Goal: Find contact information: Find contact information

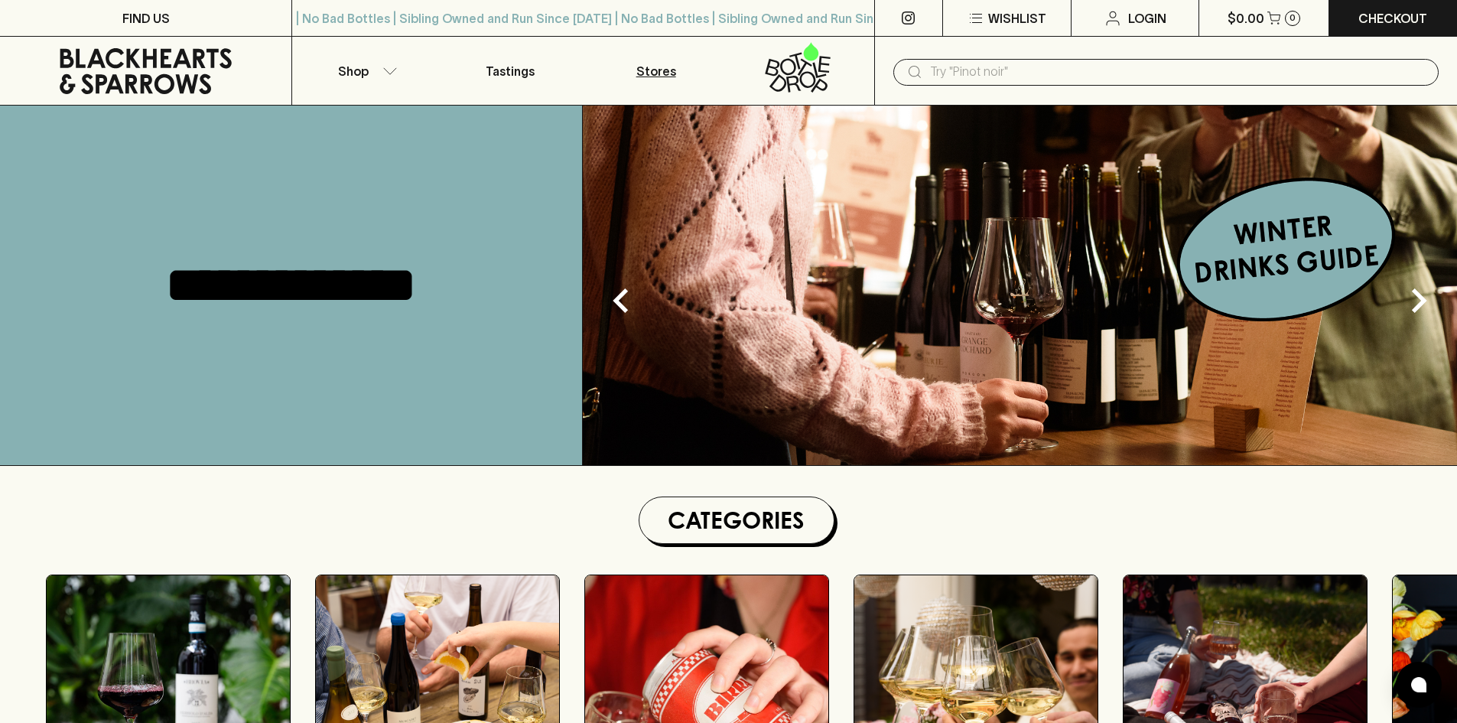
click at [657, 69] on p "Stores" at bounding box center [656, 71] width 40 height 18
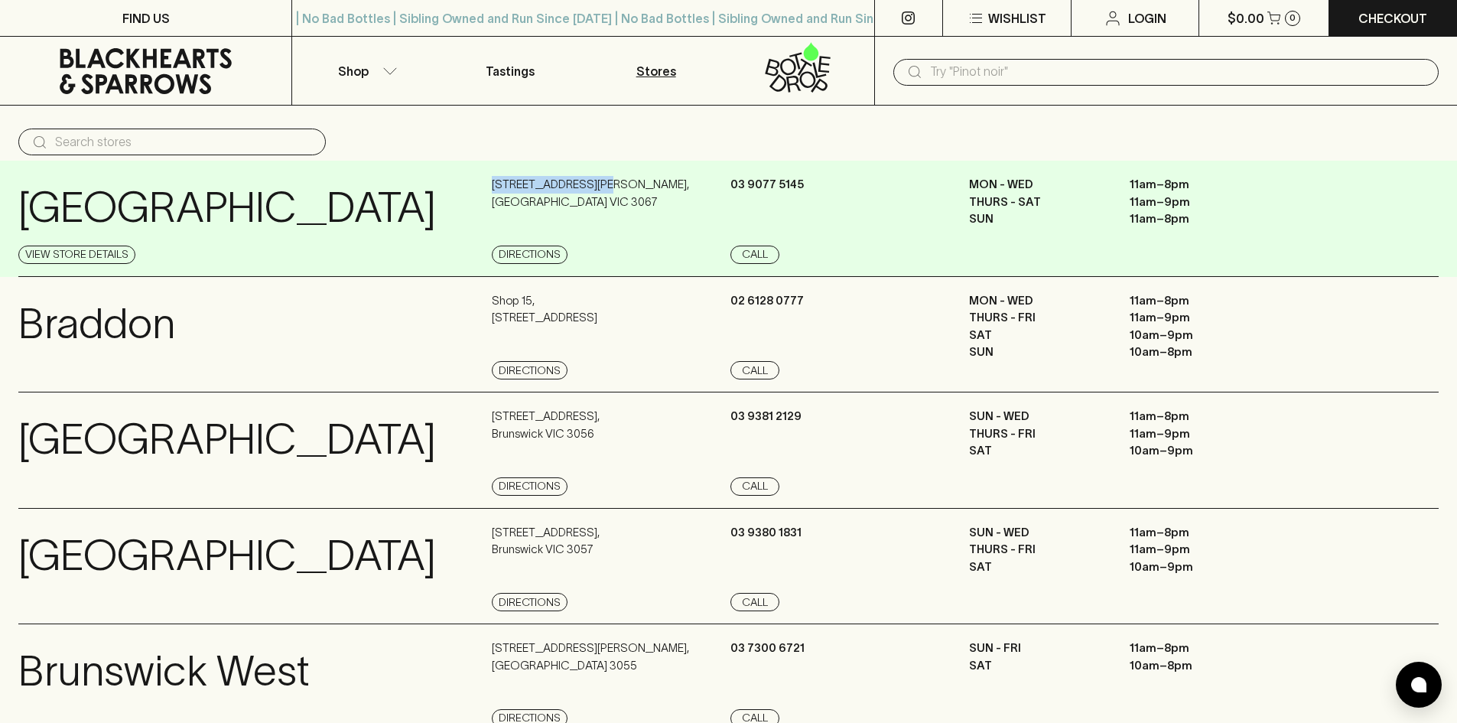
drag, startPoint x: 493, startPoint y: 184, endPoint x: 590, endPoint y: 192, distance: 96.7
click at [590, 192] on p "[STREET_ADDRESS][PERSON_NAME]" at bounding box center [590, 193] width 197 height 34
copy p "[STREET_ADDRESS][PERSON_NAME]"
drag, startPoint x: 591, startPoint y: 186, endPoint x: 481, endPoint y: 182, distance: 110.2
click at [481, 182] on div "[GEOGRAPHIC_DATA] View Store Details [STREET_ADDRESS][PERSON_NAME] Directions […" at bounding box center [728, 219] width 1420 height 116
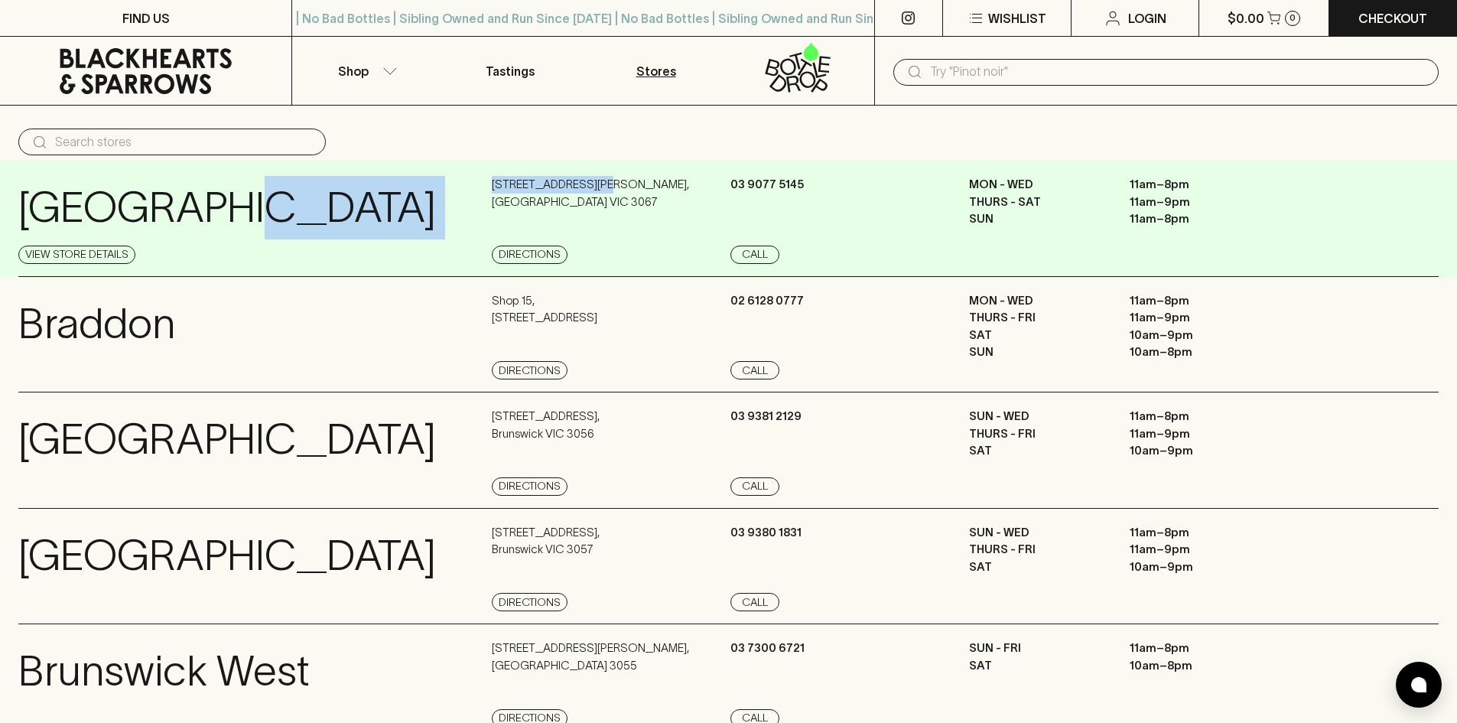
copy div "View Store Details [STREET_ADDRESS][PERSON_NAME]"
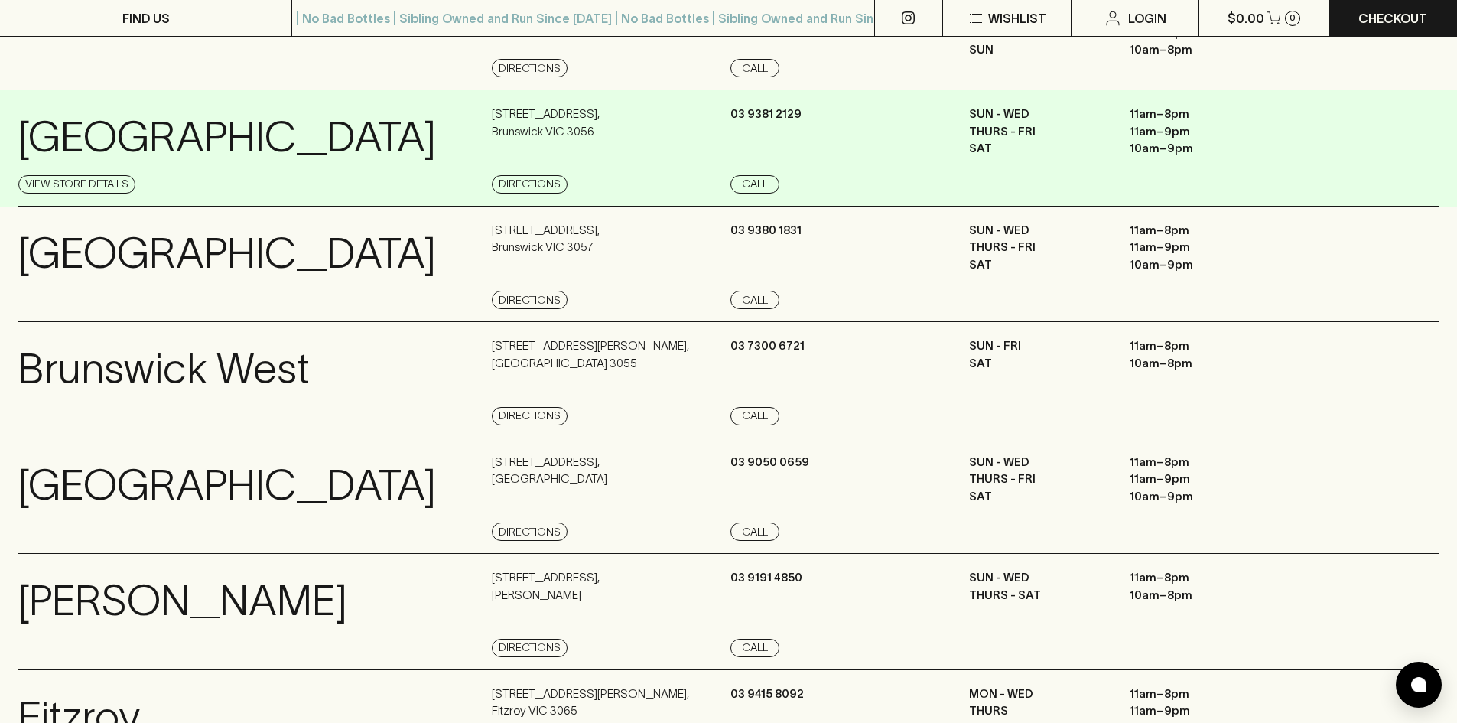
scroll to position [306, 0]
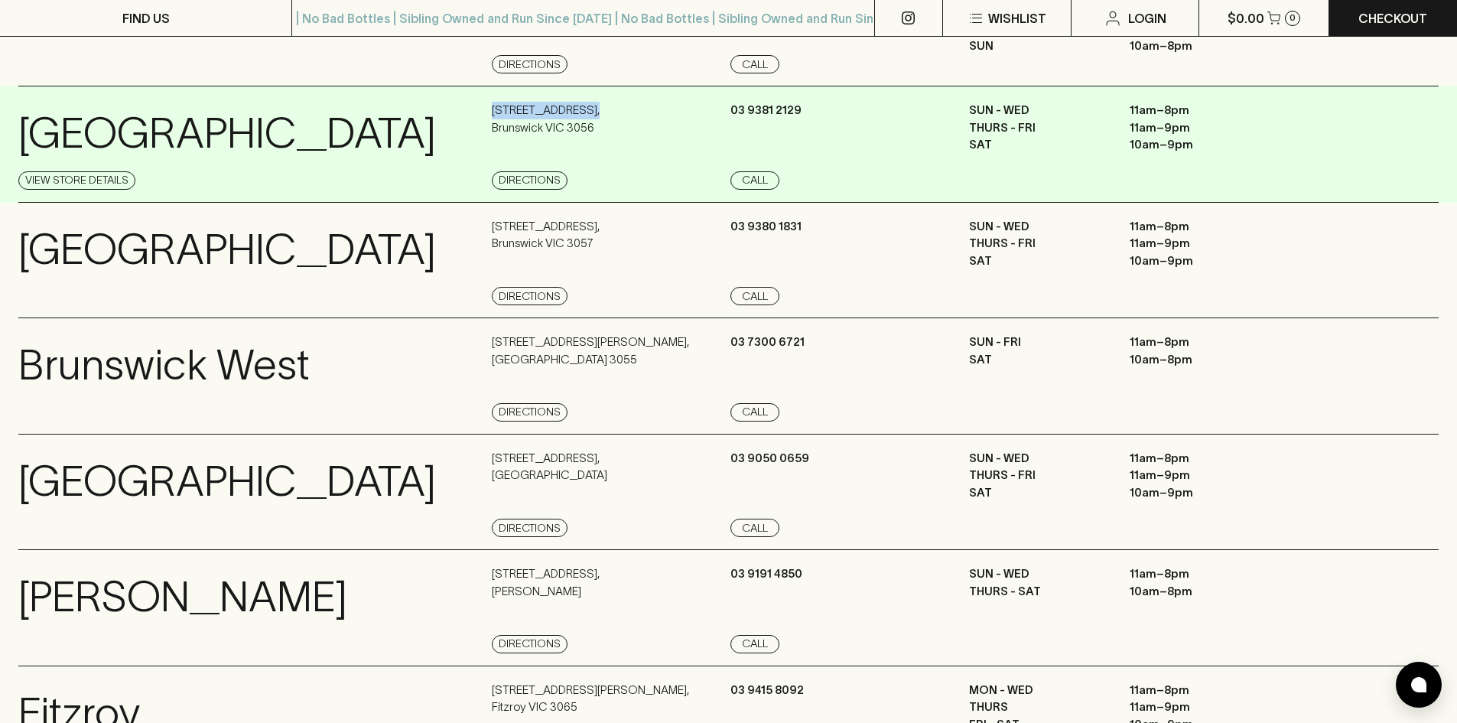
drag, startPoint x: 491, startPoint y: 111, endPoint x: 586, endPoint y: 111, distance: 94.8
click at [583, 111] on div "Brunswick View Store Details [STREET_ADDRESS] Directions [PHONE_NUMBER] Call SU…" at bounding box center [728, 144] width 1420 height 117
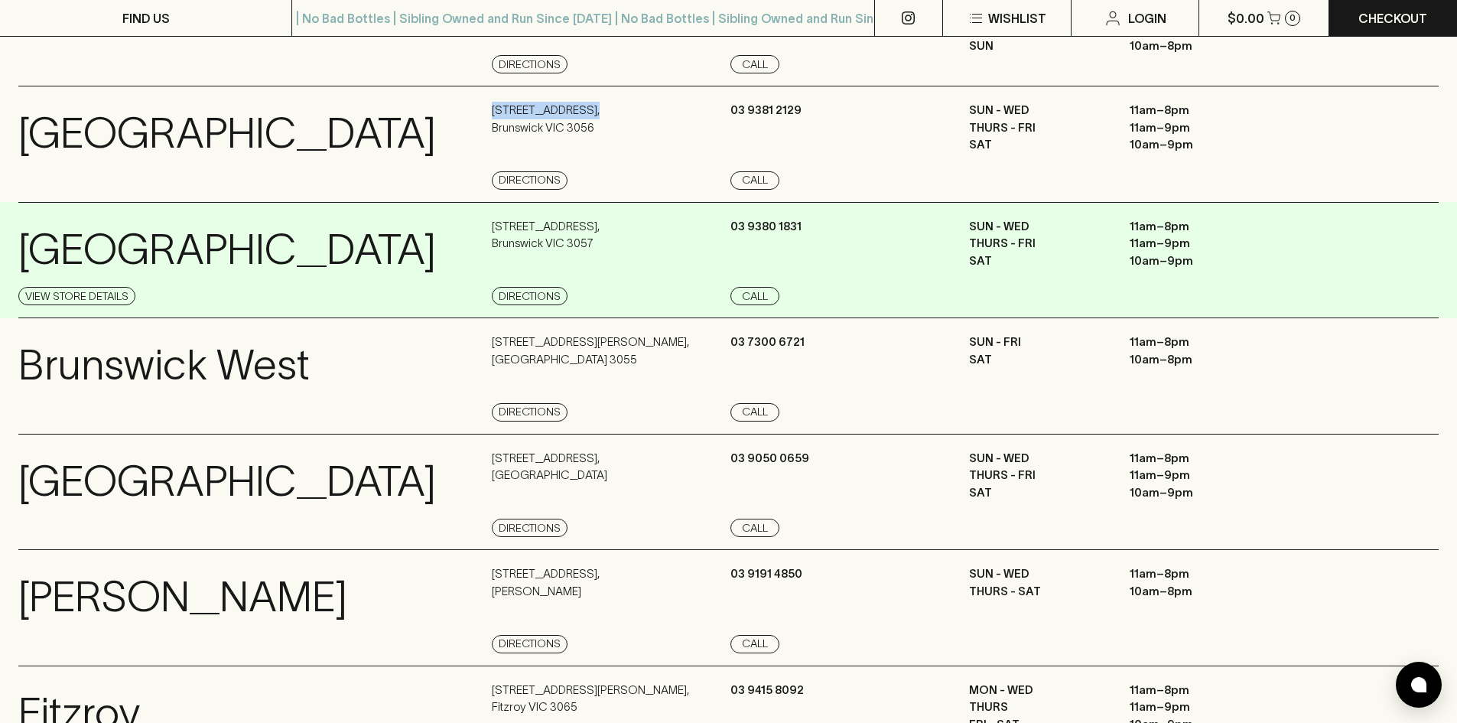
copy p "[STREET_ADDRESS] ,"
